Goal: Check status: Check status

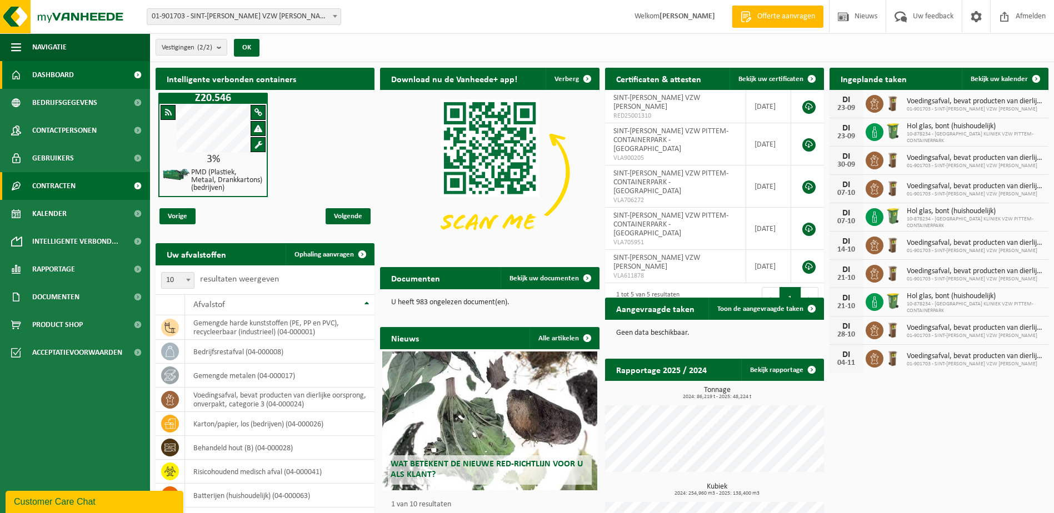
click at [52, 186] on span "Contracten" at bounding box center [53, 186] width 43 height 28
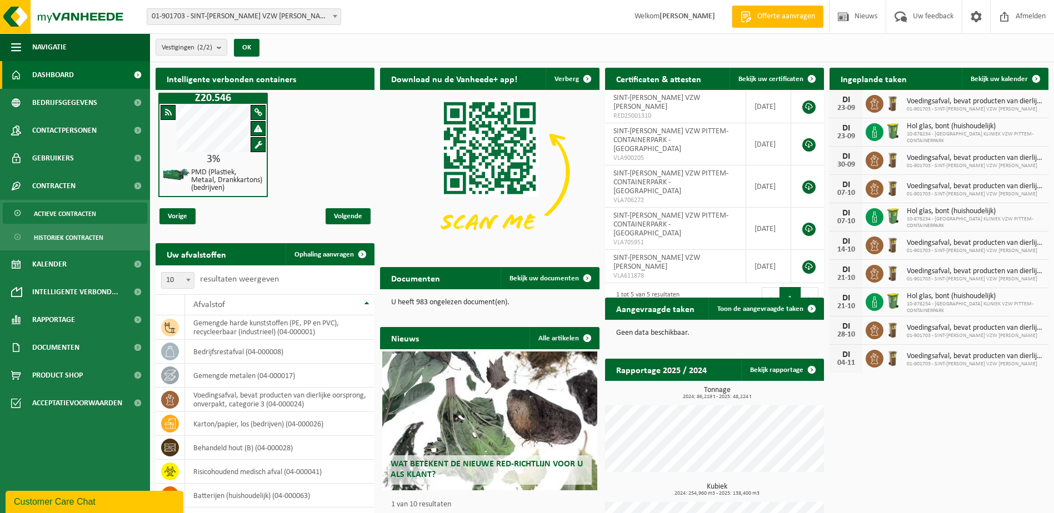
click at [61, 210] on span "Actieve contracten" at bounding box center [65, 213] width 62 height 21
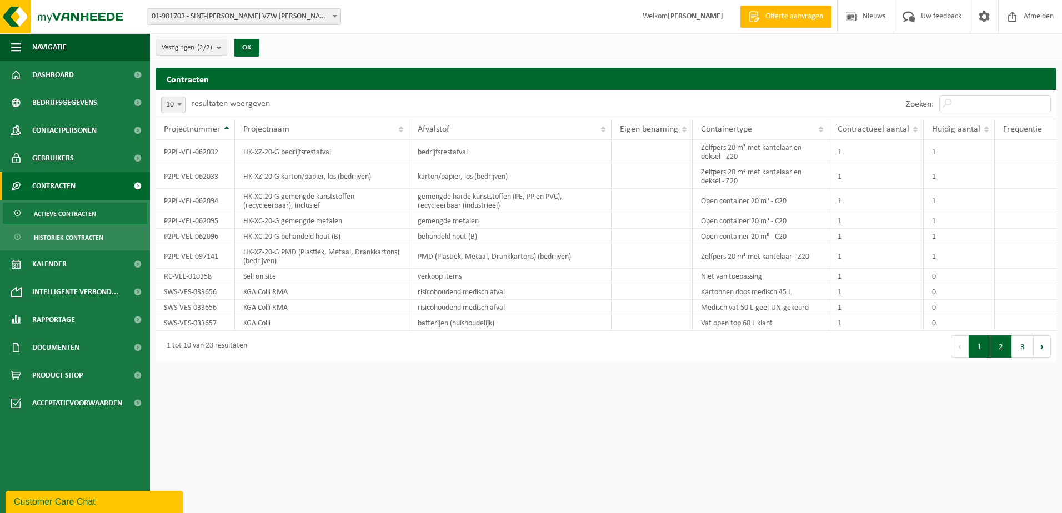
click at [1006, 351] on button "2" at bounding box center [1002, 347] width 22 height 22
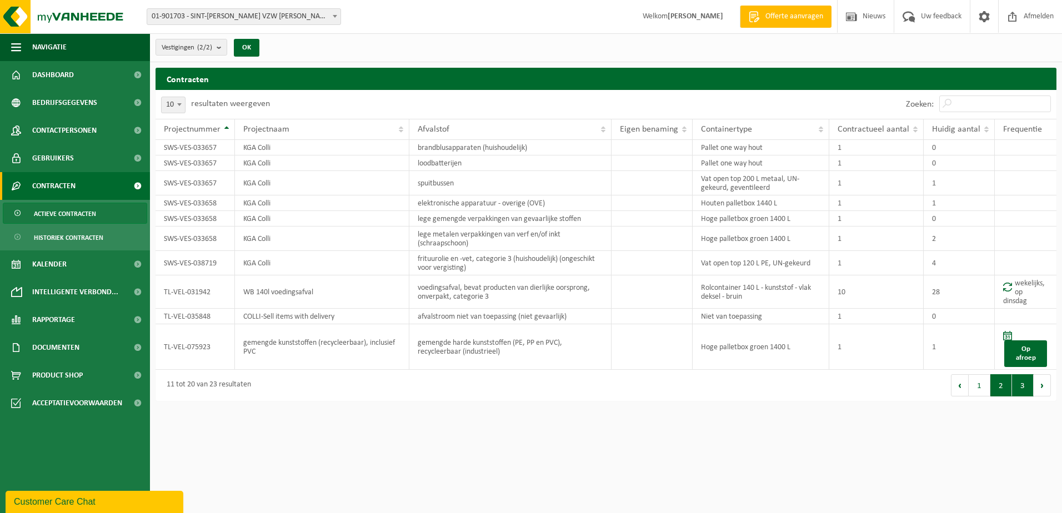
click at [1026, 386] on button "3" at bounding box center [1023, 385] width 22 height 22
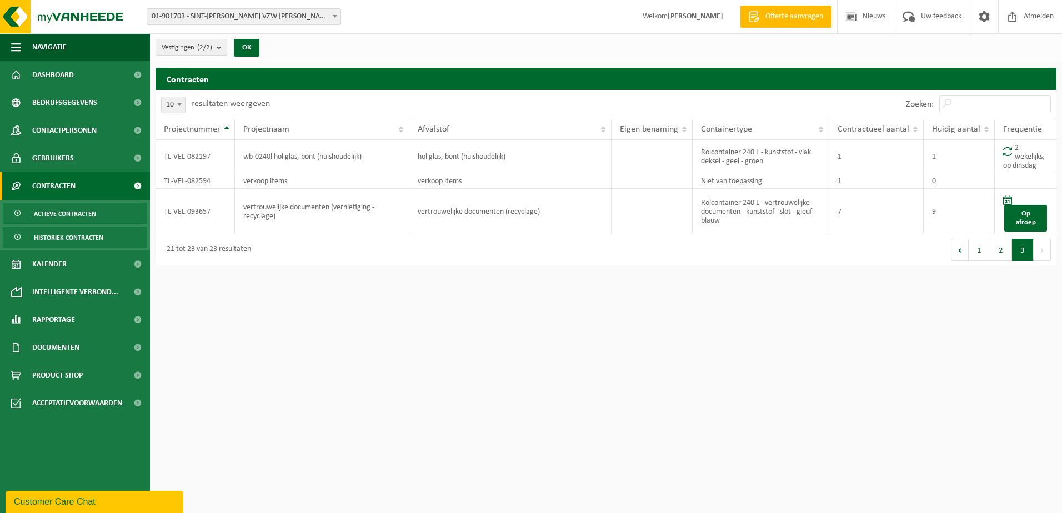
click at [94, 238] on span "Historiek contracten" at bounding box center [68, 237] width 69 height 21
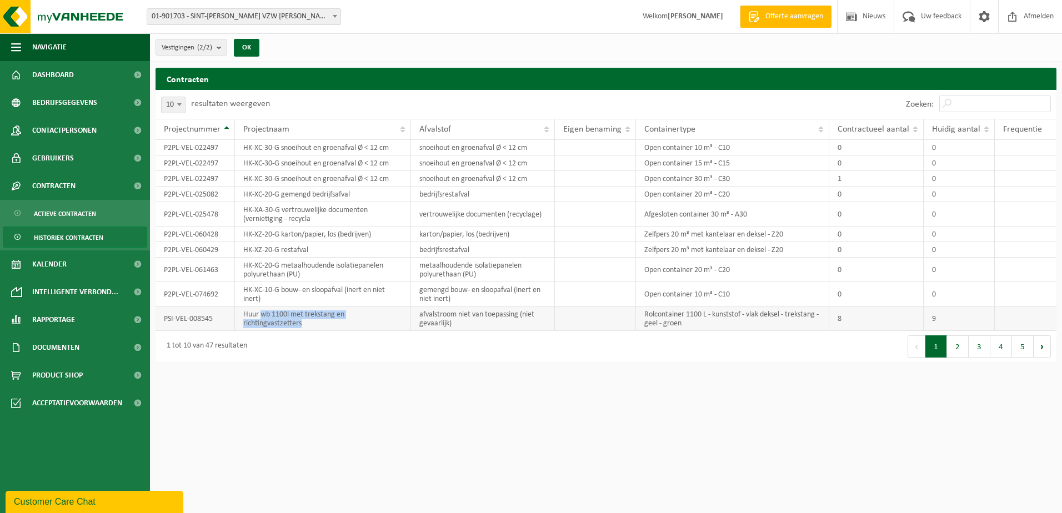
drag, startPoint x: 261, startPoint y: 314, endPoint x: 311, endPoint y: 330, distance: 52.9
click at [311, 330] on td "Huur wb 1100l met trekstang en richtingvastzetters" at bounding box center [323, 319] width 176 height 24
copy td "wb 1100l met trekstang en richtingvastzetters"
